Goal: Task Accomplishment & Management: Use online tool/utility

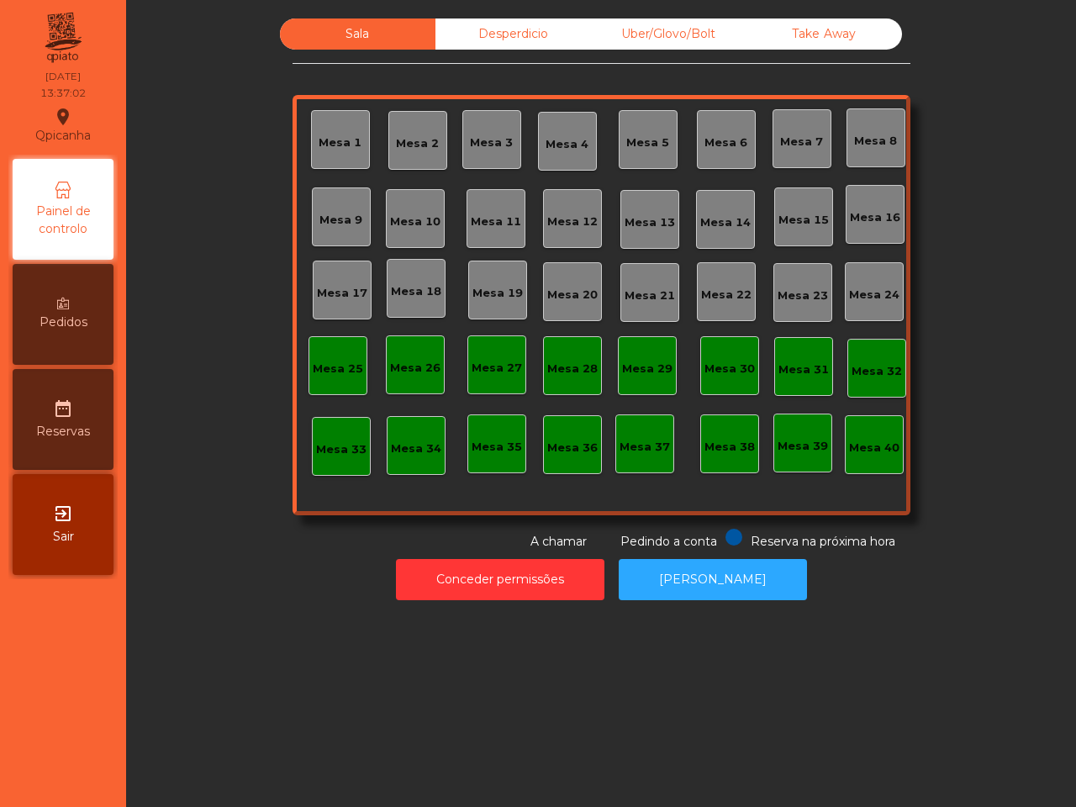
click at [414, 127] on div "Mesa 2" at bounding box center [417, 140] width 59 height 59
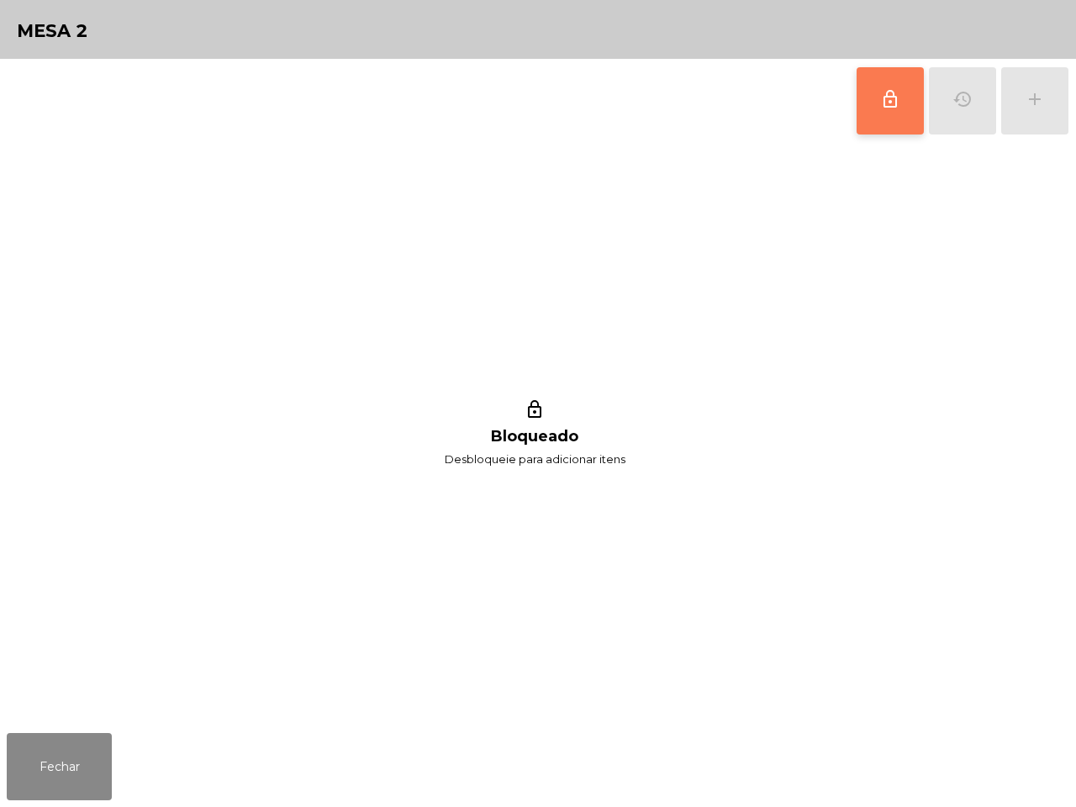
click at [874, 123] on button "lock_outline" at bounding box center [890, 100] width 67 height 67
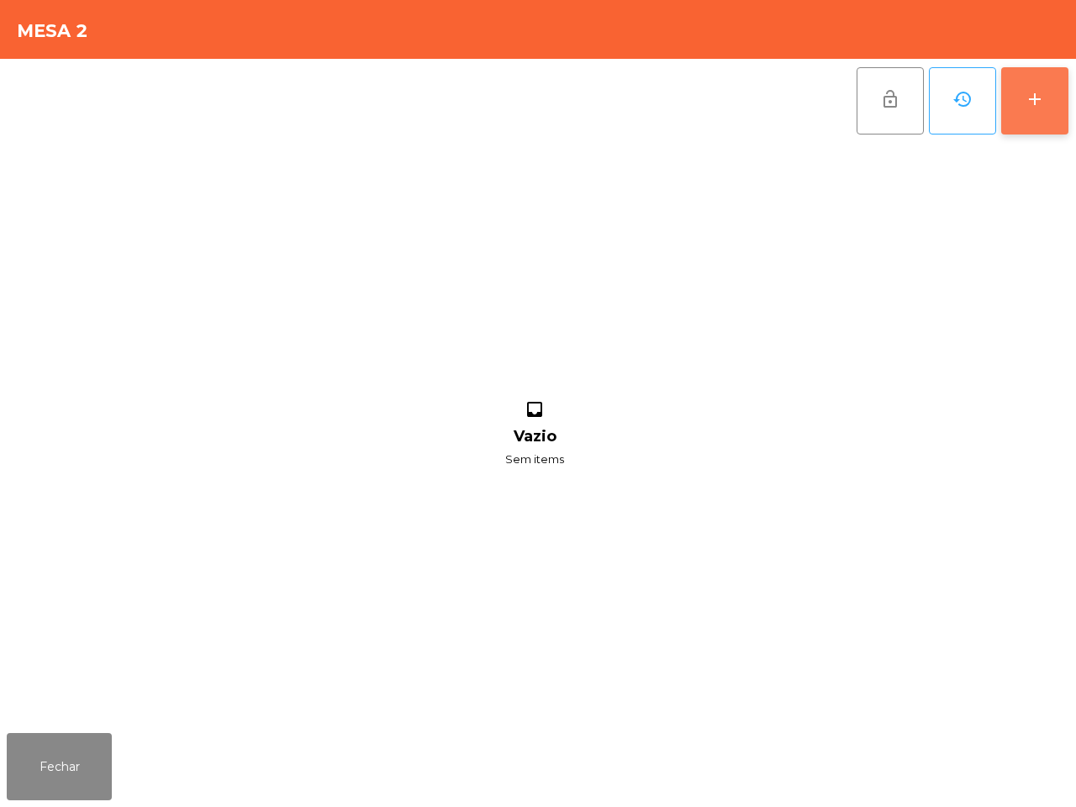
click at [1047, 102] on button "add" at bounding box center [1034, 100] width 67 height 67
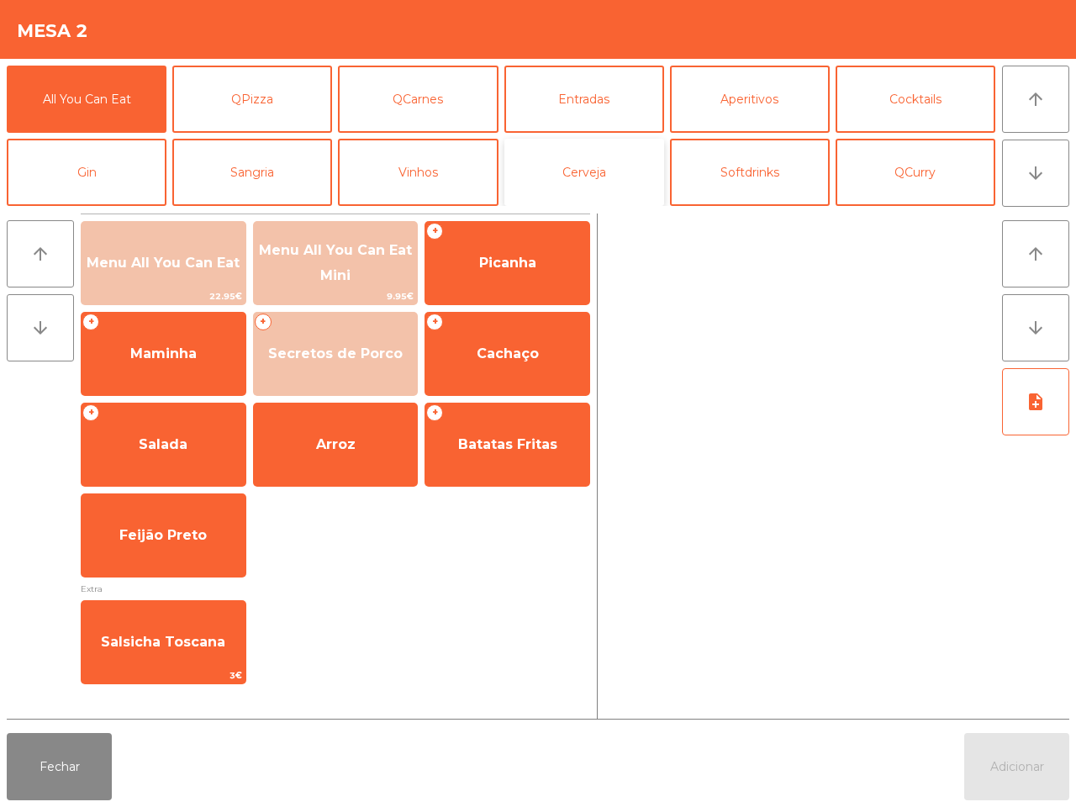
click at [584, 166] on button "Cerveja" at bounding box center [584, 172] width 160 height 67
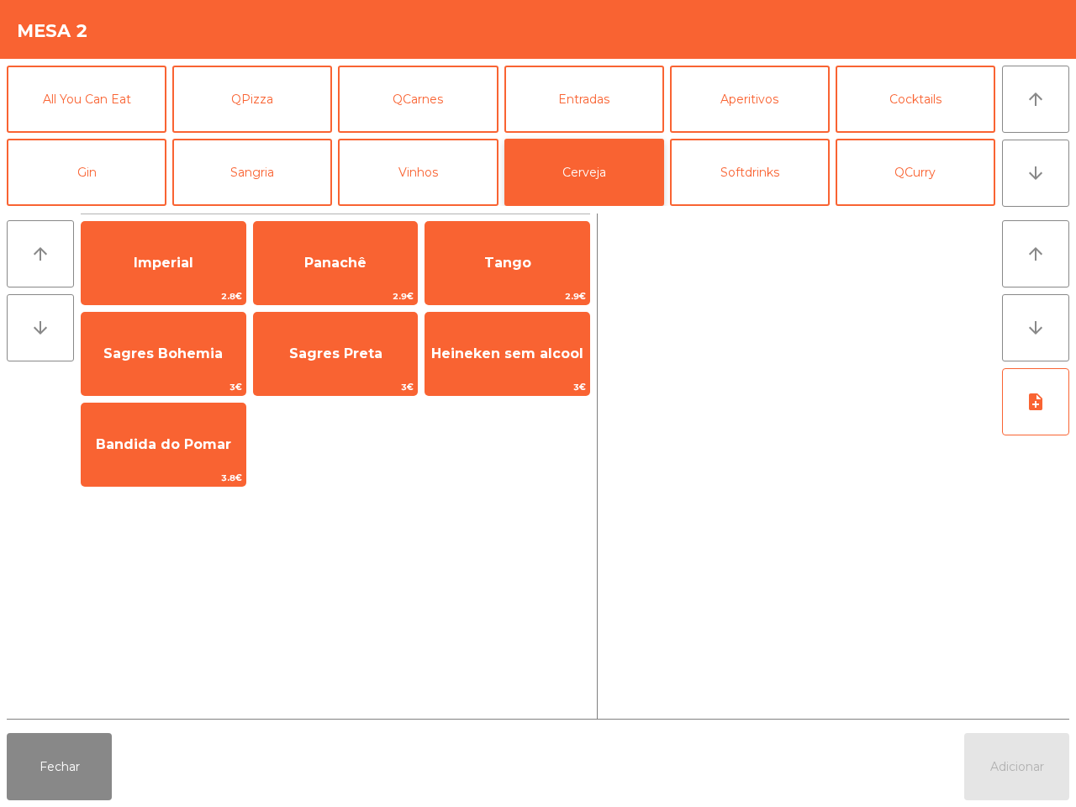
click at [131, 284] on span "Imperial" at bounding box center [164, 262] width 164 height 45
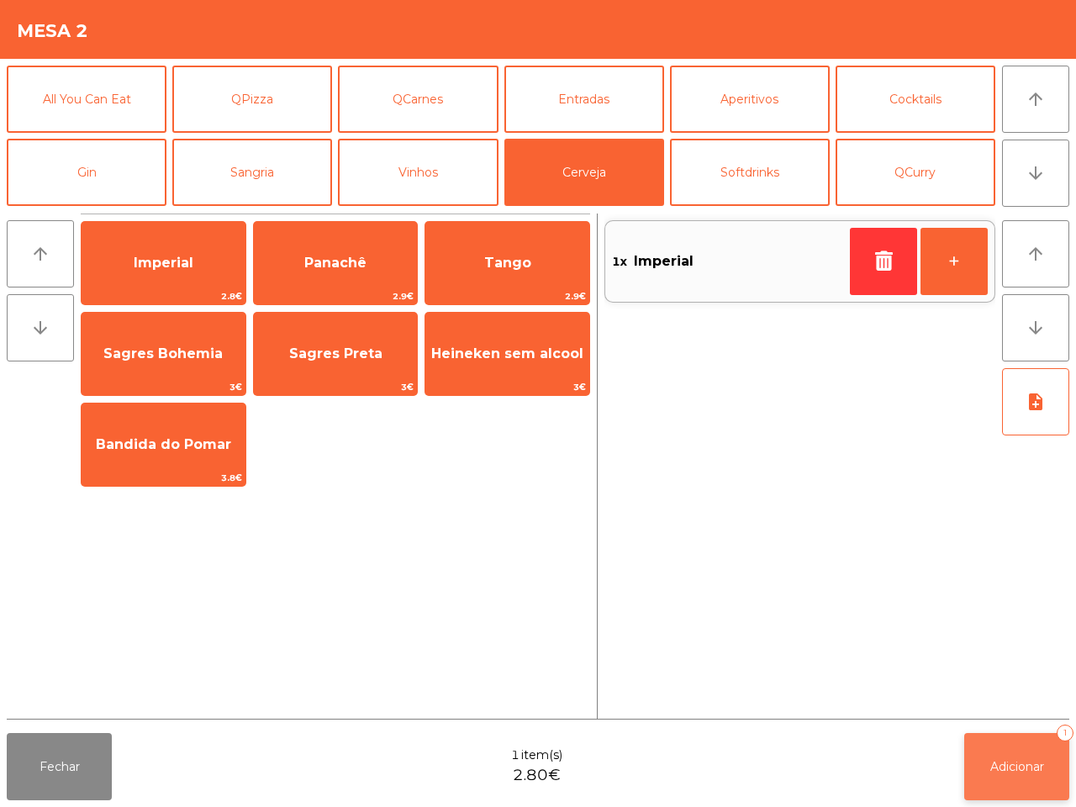
click at [1024, 786] on button "Adicionar 1" at bounding box center [1016, 766] width 105 height 67
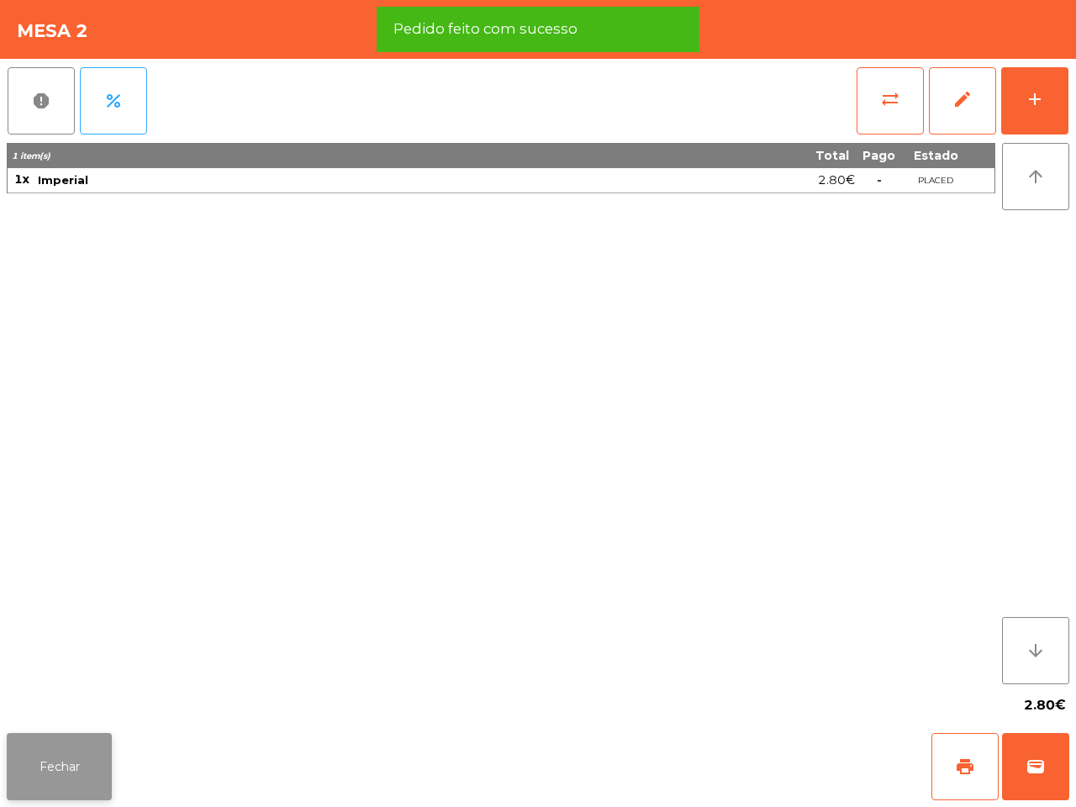
click at [38, 783] on button "Fechar" at bounding box center [59, 766] width 105 height 67
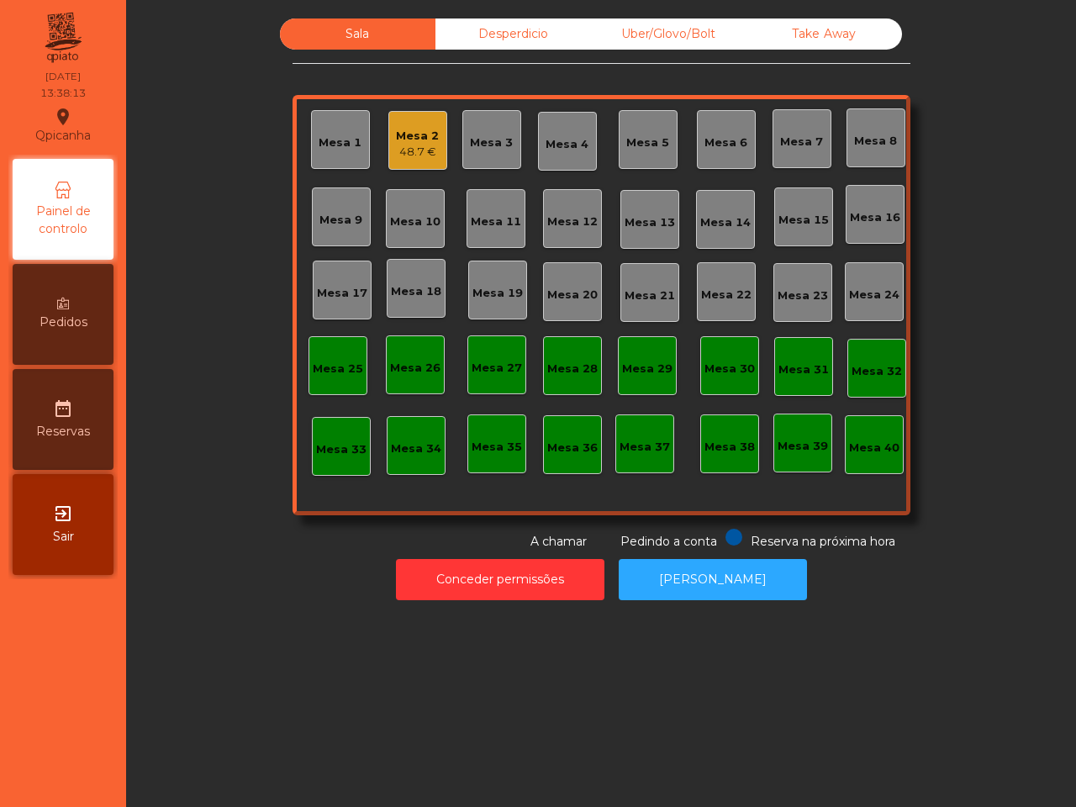
click at [88, 759] on nav "Qpicanha location_on [DATE] 13:38:13 Painel de controlo Pedidos date_range Rese…" at bounding box center [63, 403] width 126 height 807
click at [416, 137] on div "Mesa 2" at bounding box center [417, 136] width 43 height 17
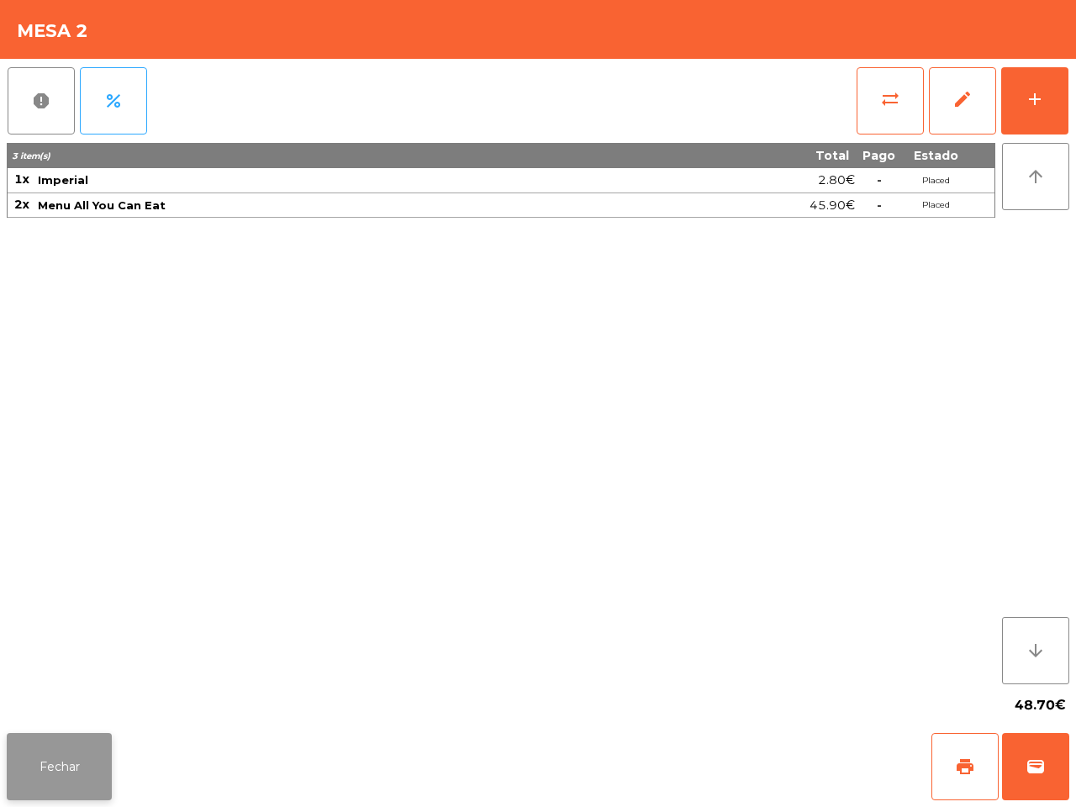
click at [81, 762] on button "Fechar" at bounding box center [59, 766] width 105 height 67
